Goal: Navigation & Orientation: Find specific page/section

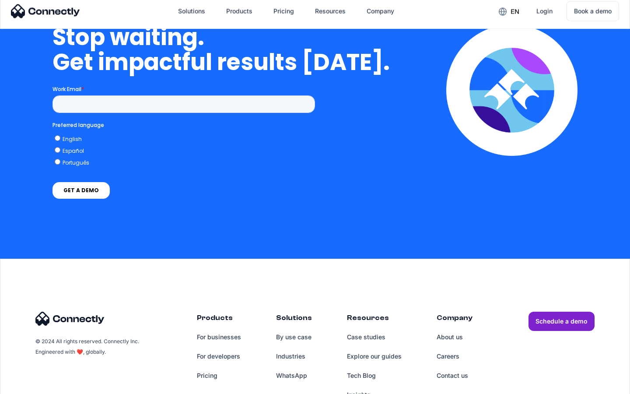
scroll to position [3599, 0]
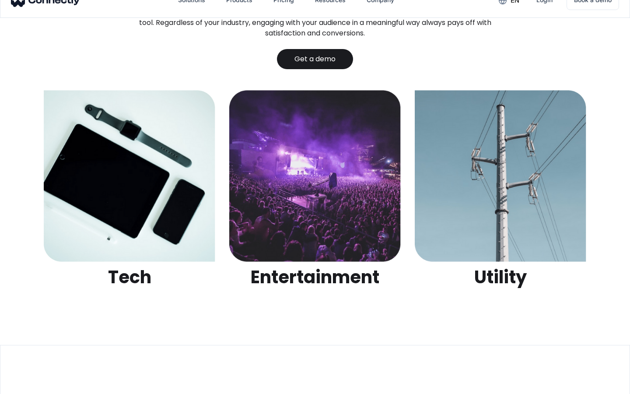
scroll to position [2761, 0]
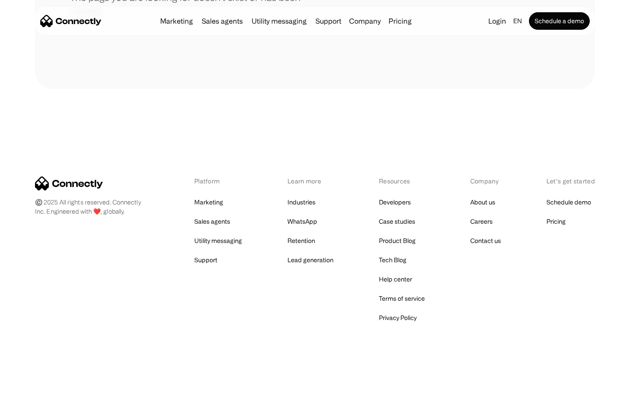
scroll to position [160, 0]
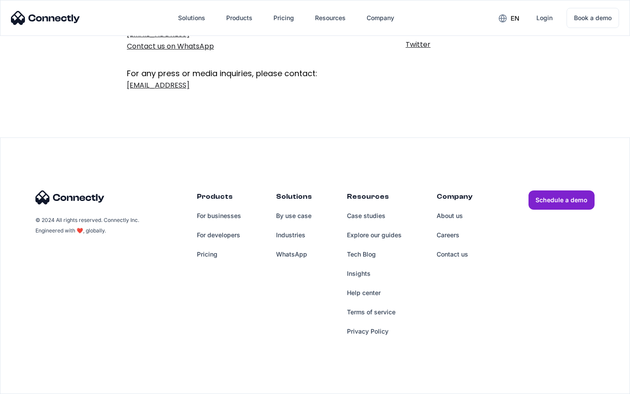
scroll to position [143, 0]
